Goal: Task Accomplishment & Management: Complete application form

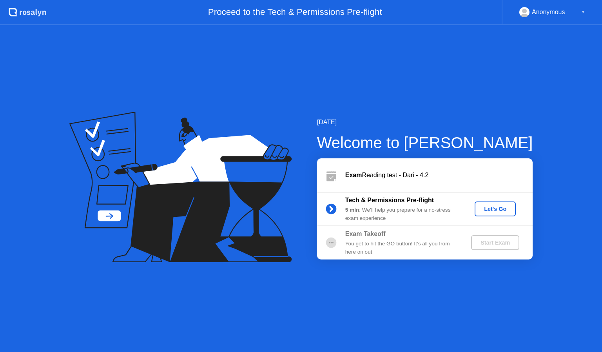
click at [488, 206] on div "Let's Go" at bounding box center [495, 209] width 35 height 6
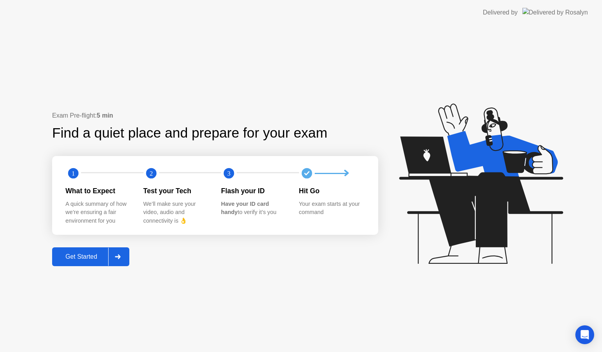
click at [76, 249] on button "Get Started" at bounding box center [90, 256] width 77 height 19
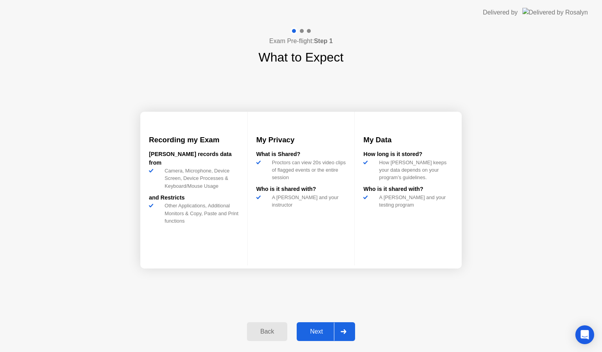
click at [306, 329] on div "Next" at bounding box center [316, 331] width 35 height 7
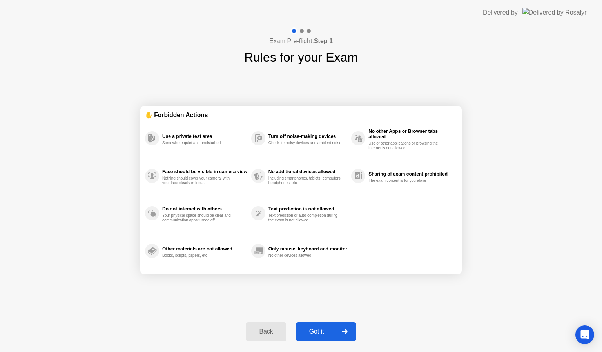
click at [314, 331] on div "Got it" at bounding box center [316, 331] width 37 height 7
select select "**********"
select select "*******"
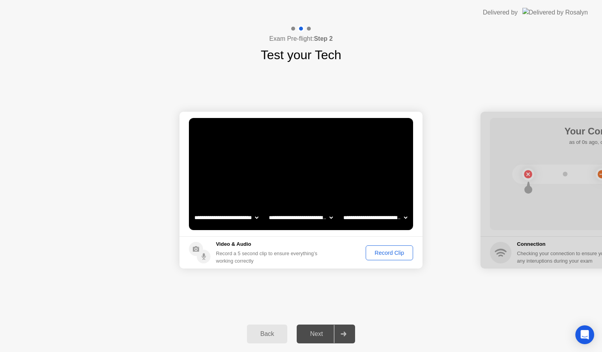
click at [379, 247] on button "Record Clip" at bounding box center [389, 252] width 47 height 15
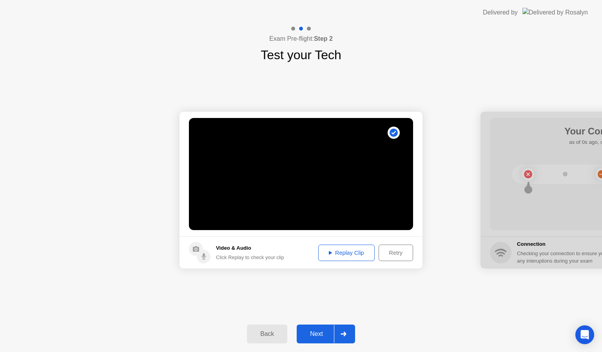
click at [379, 247] on button "Retry" at bounding box center [396, 253] width 34 height 16
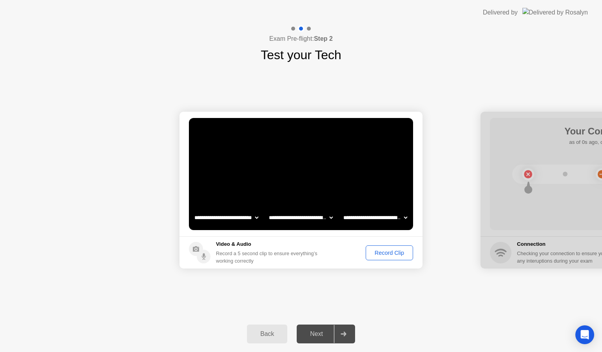
click at [389, 250] on div "Record Clip" at bounding box center [389, 253] width 42 height 6
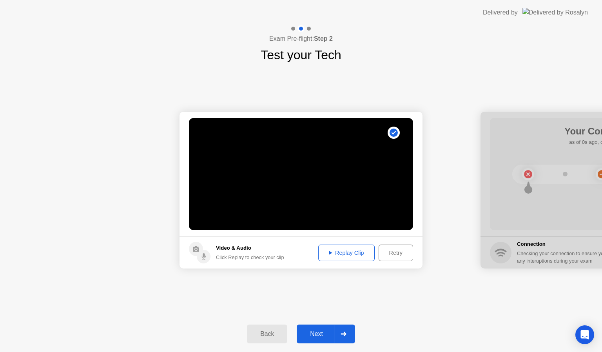
click at [321, 325] on button "Next" at bounding box center [326, 334] width 58 height 19
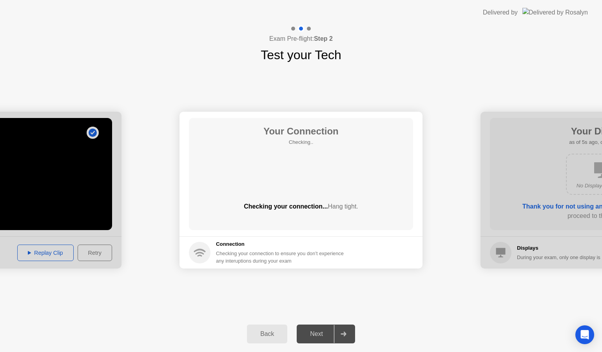
click at [320, 335] on div "Next" at bounding box center [316, 333] width 35 height 7
click at [341, 336] on div at bounding box center [343, 334] width 19 height 18
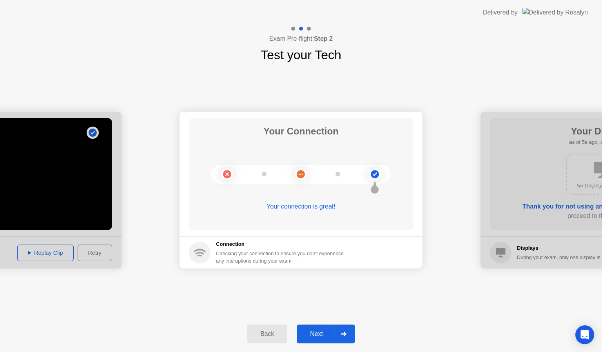
click at [314, 336] on div "Next" at bounding box center [316, 333] width 35 height 7
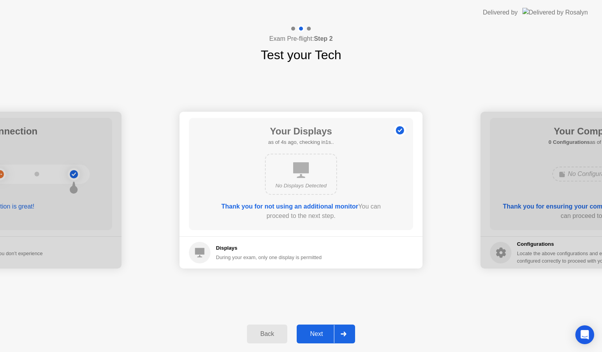
click at [346, 329] on div at bounding box center [343, 334] width 19 height 18
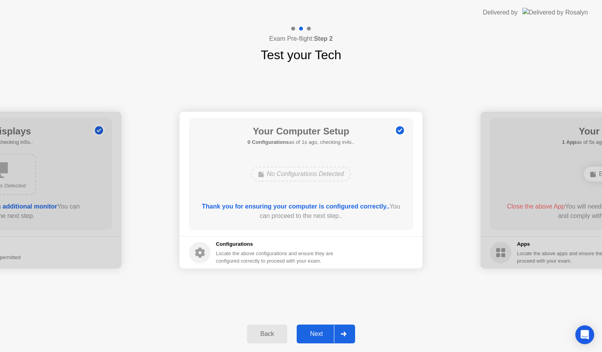
click at [346, 329] on div at bounding box center [343, 334] width 19 height 18
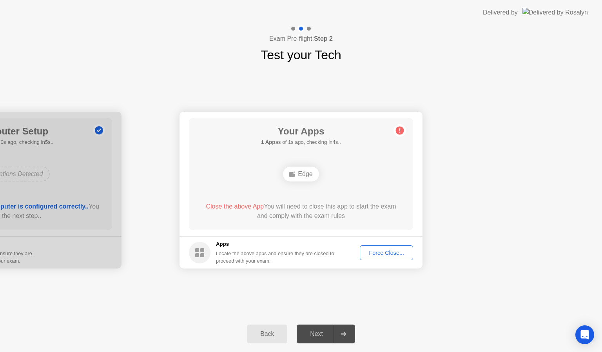
click at [387, 250] on div "Force Close..." at bounding box center [387, 253] width 48 height 6
click at [375, 255] on div "Force Close..." at bounding box center [387, 253] width 48 height 6
click at [381, 257] on button "Force Close..." at bounding box center [386, 252] width 53 height 15
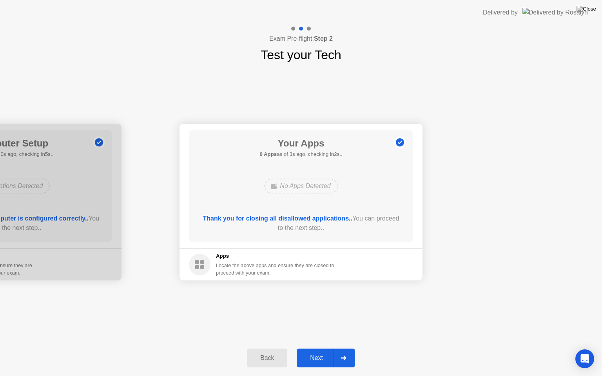
click at [332, 350] on button "Next" at bounding box center [326, 358] width 58 height 19
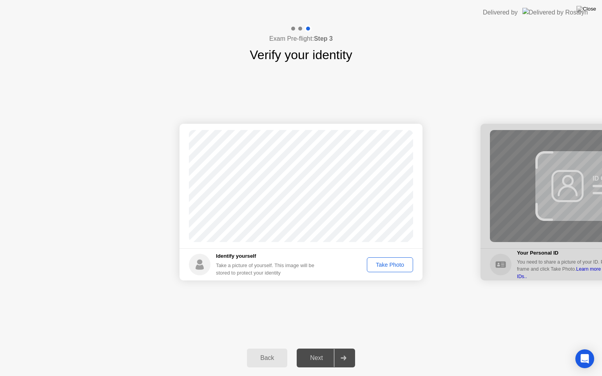
click at [388, 265] on div "Take Photo" at bounding box center [390, 265] width 41 height 6
click at [325, 352] on div "Next" at bounding box center [316, 358] width 35 height 7
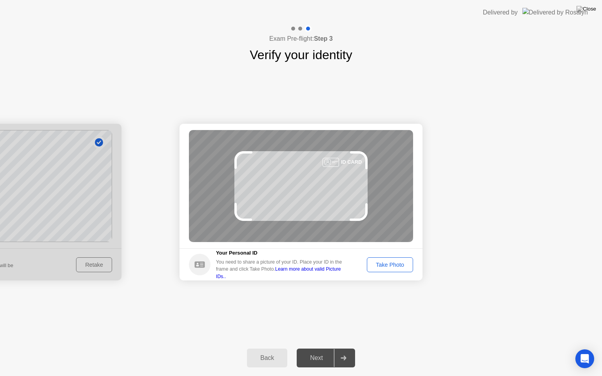
click at [325, 352] on div "Next" at bounding box center [316, 358] width 35 height 7
click at [386, 265] on div "Take Photo" at bounding box center [390, 265] width 41 height 6
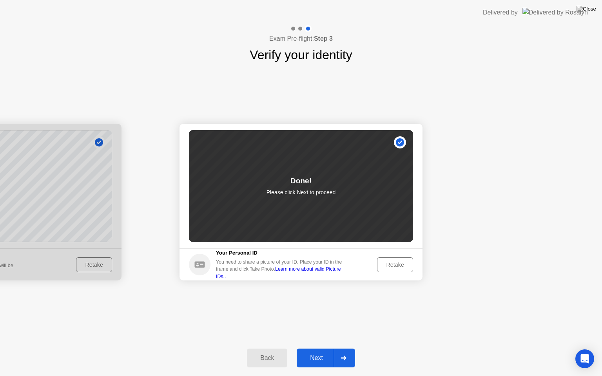
click at [342, 352] on div at bounding box center [343, 358] width 19 height 18
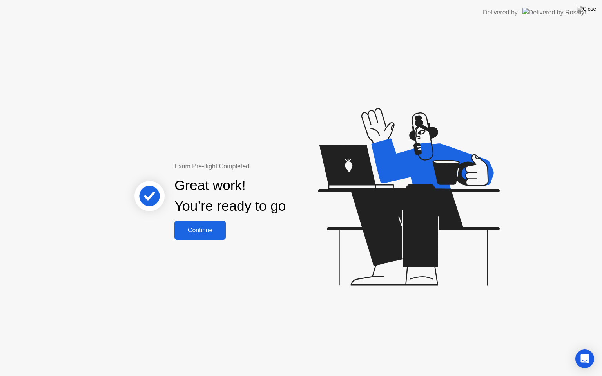
click at [201, 230] on div "Continue" at bounding box center [200, 230] width 47 height 7
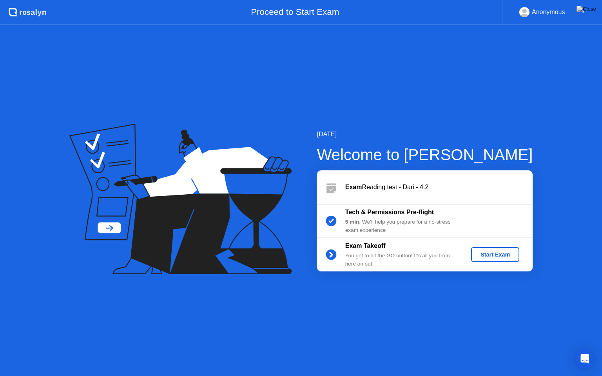
click at [489, 253] on div "Start Exam" at bounding box center [495, 255] width 42 height 6
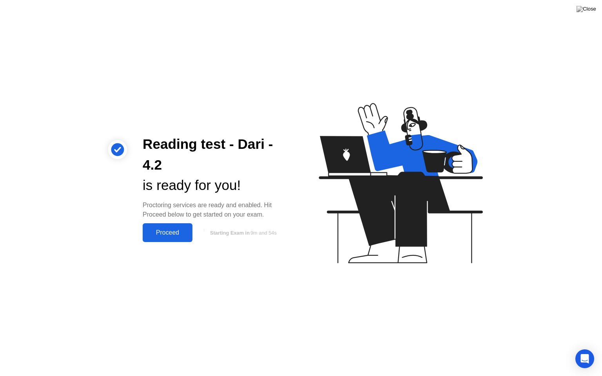
click at [169, 232] on div "Proceed" at bounding box center [167, 232] width 45 height 7
